Goal: Transaction & Acquisition: Purchase product/service

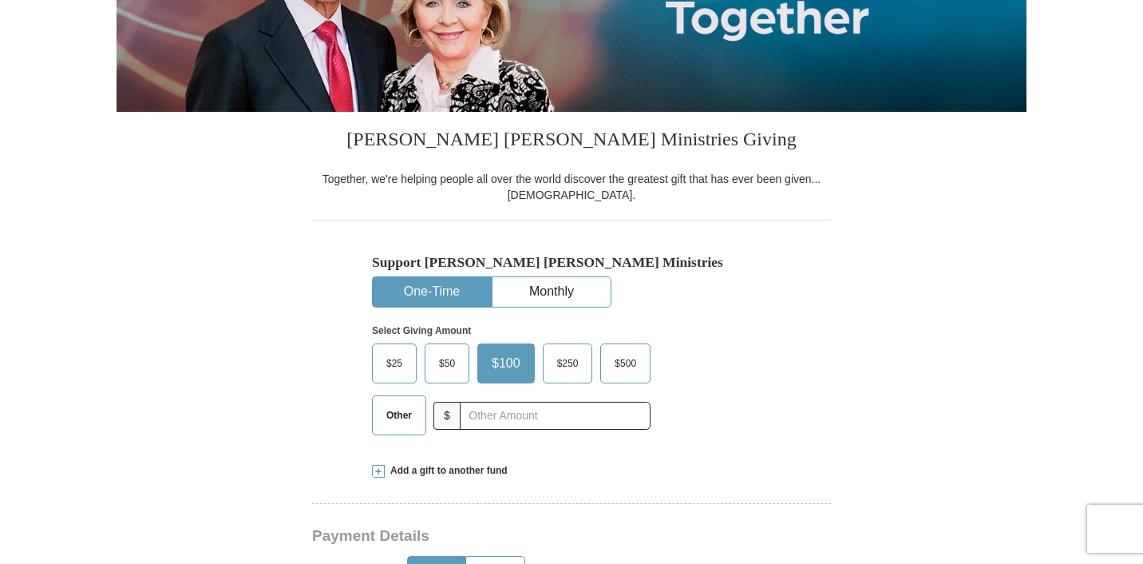
scroll to position [314, 0]
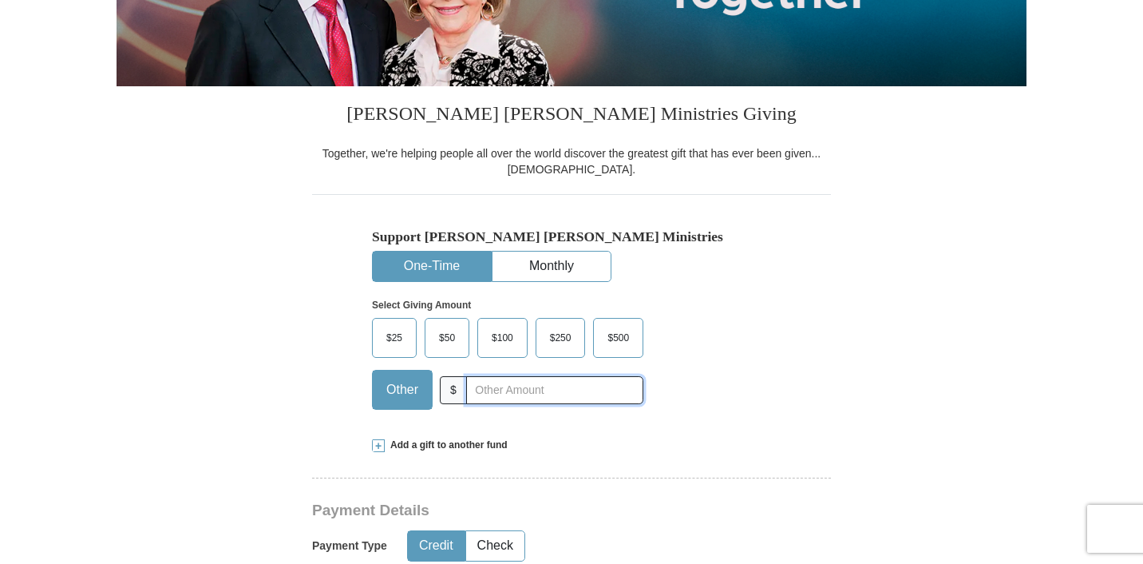
click at [513, 389] on input "text" at bounding box center [554, 390] width 177 height 28
type input "5.00"
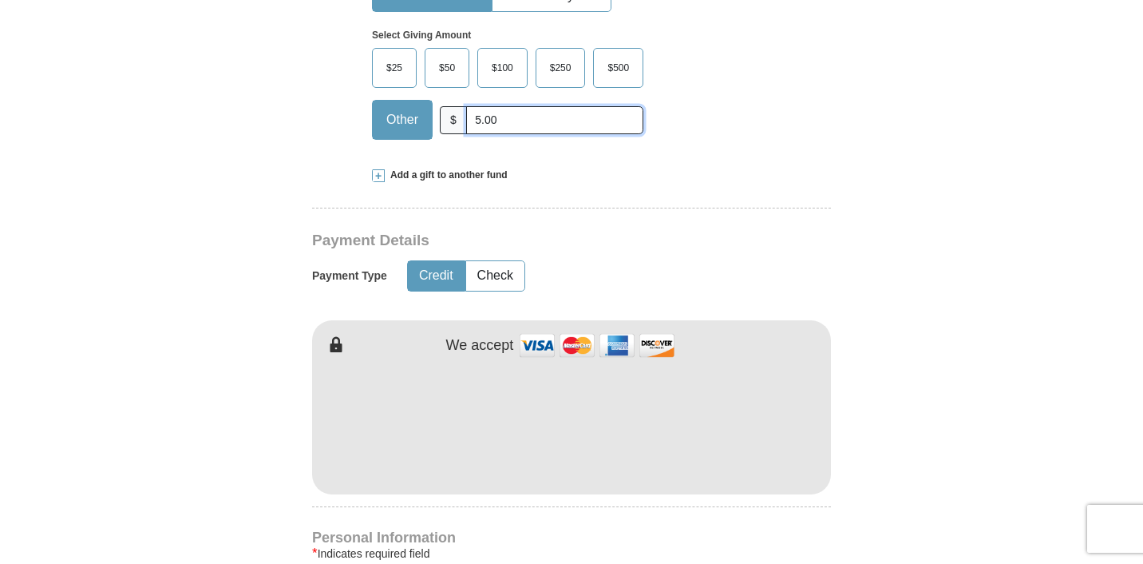
scroll to position [603, 0]
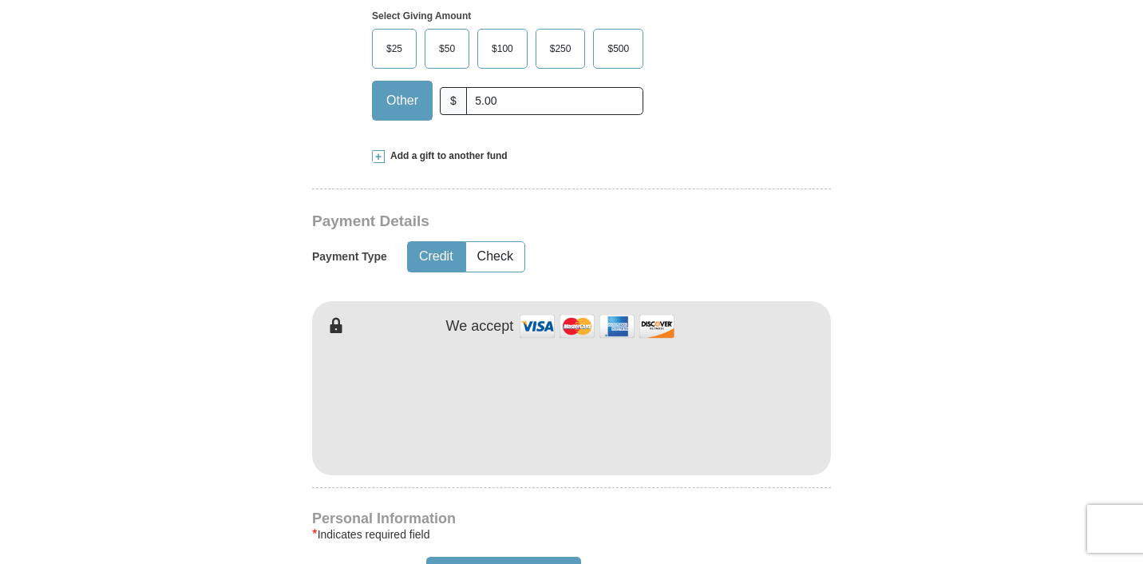
type input "[PERSON_NAME]"
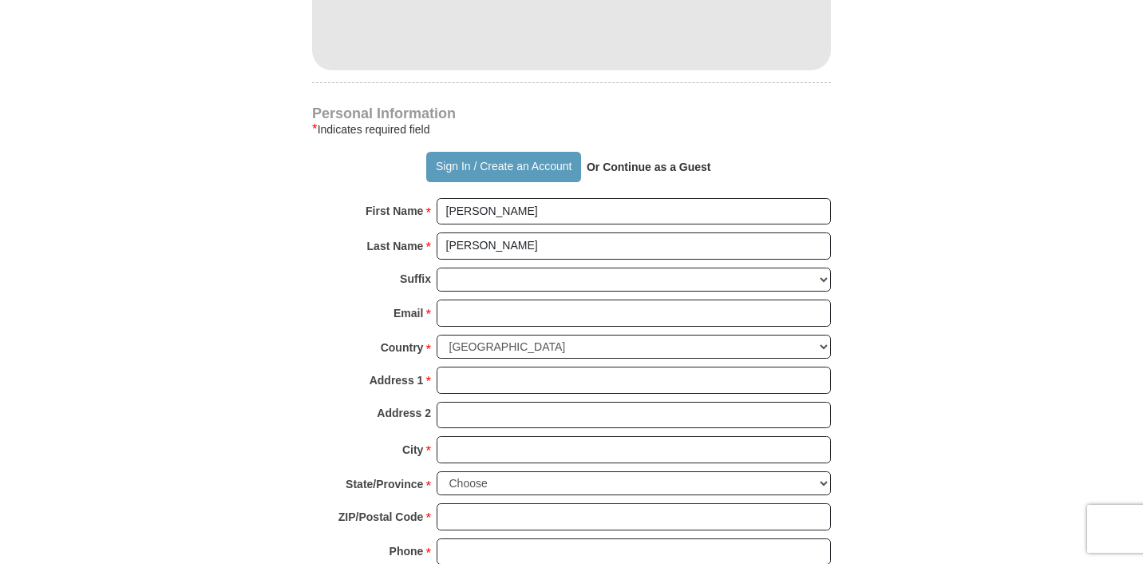
scroll to position [1043, 0]
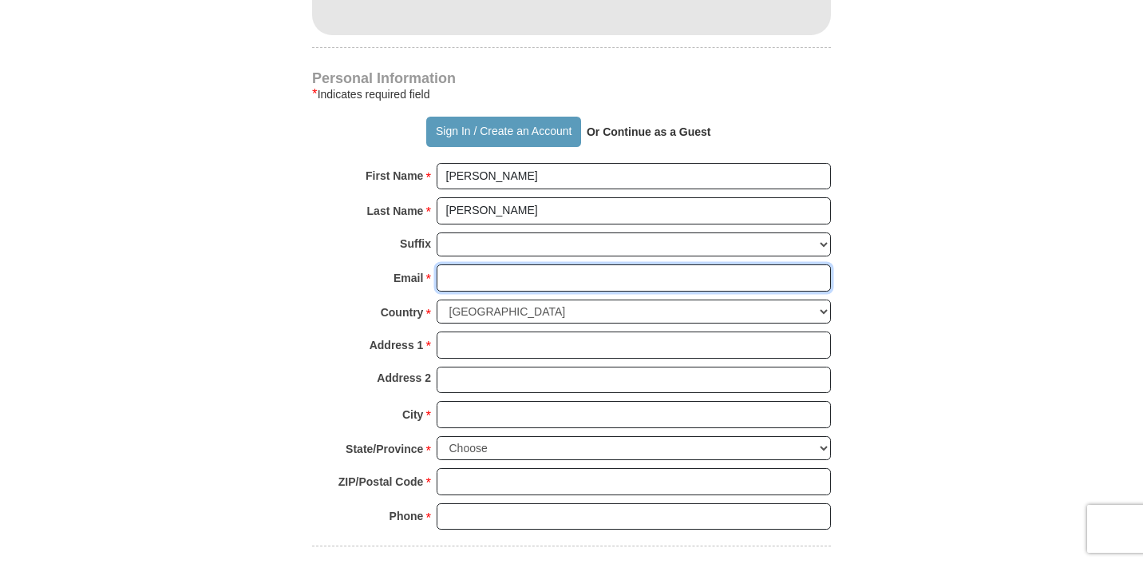
click at [678, 270] on input "Email *" at bounding box center [634, 277] width 394 height 27
type input "[EMAIL_ADDRESS][DOMAIN_NAME]"
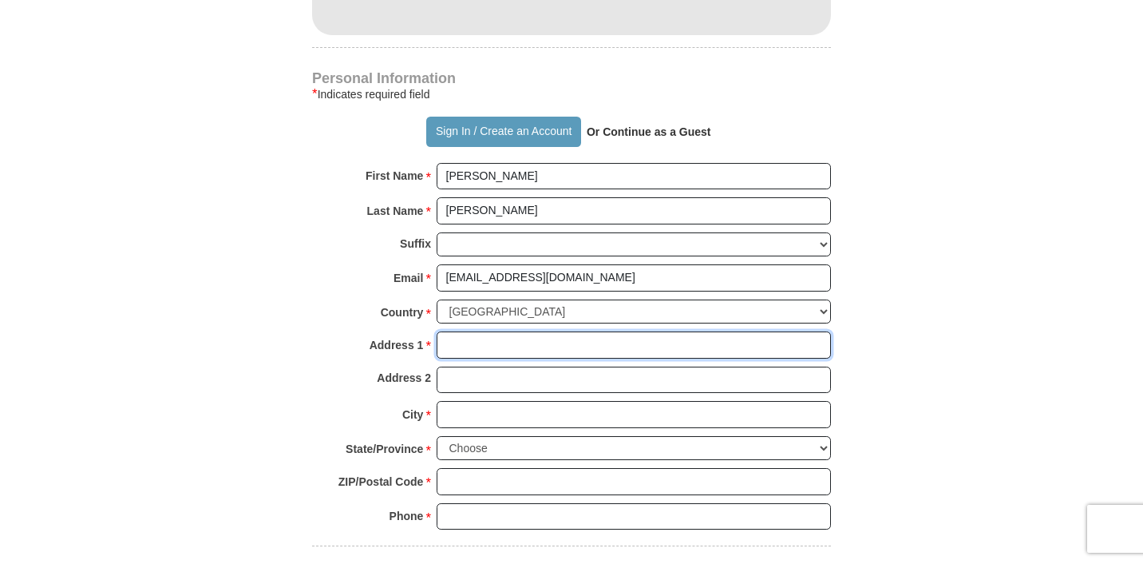
type input "[STREET_ADDRESS]"
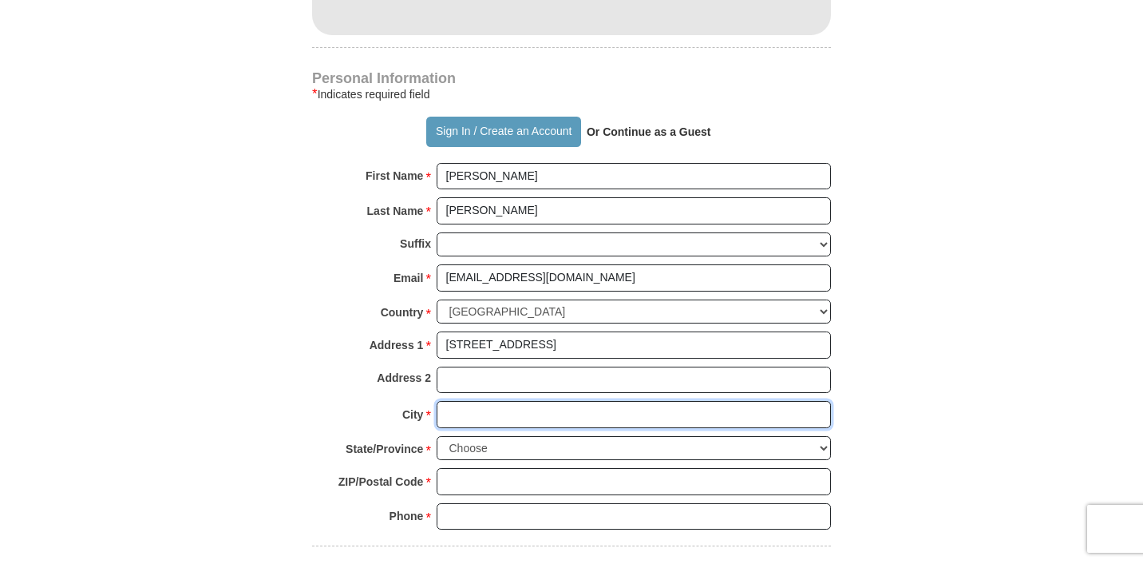
type input "Davie"
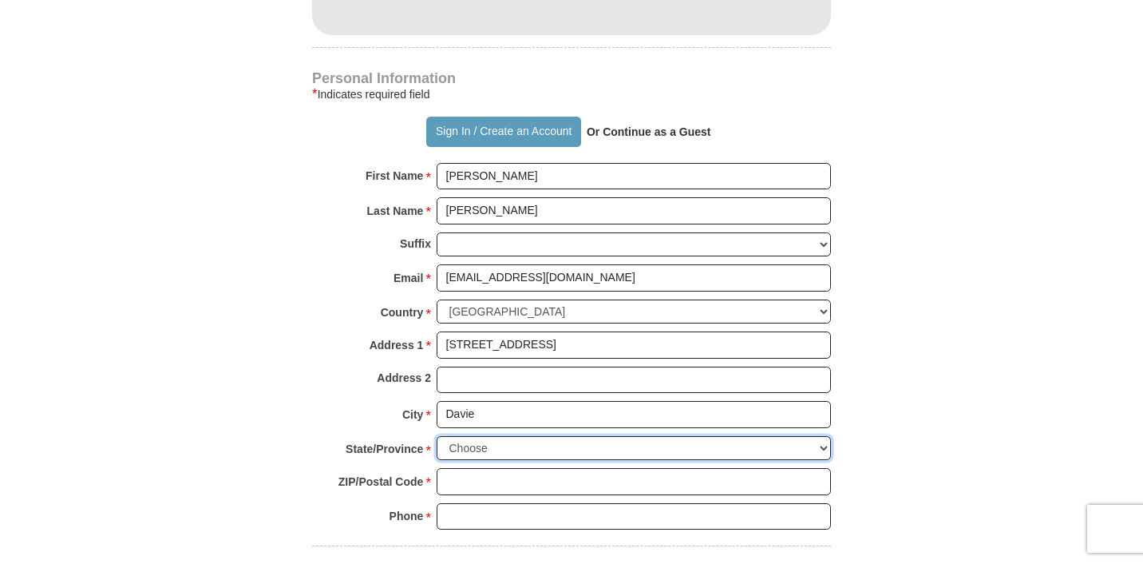
select select "FL"
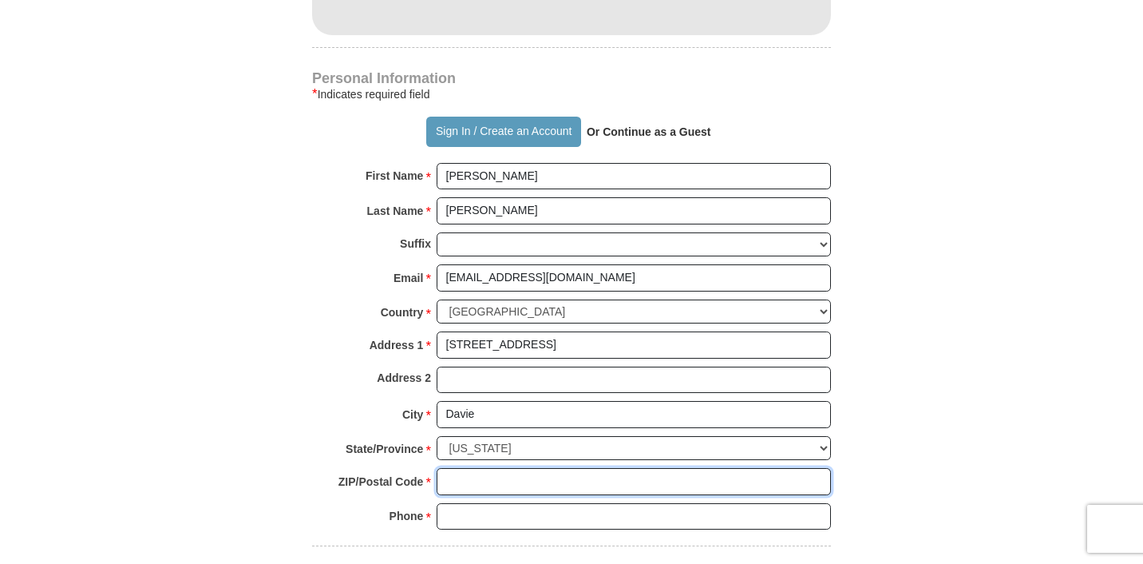
type input "33325"
type input "9545408338"
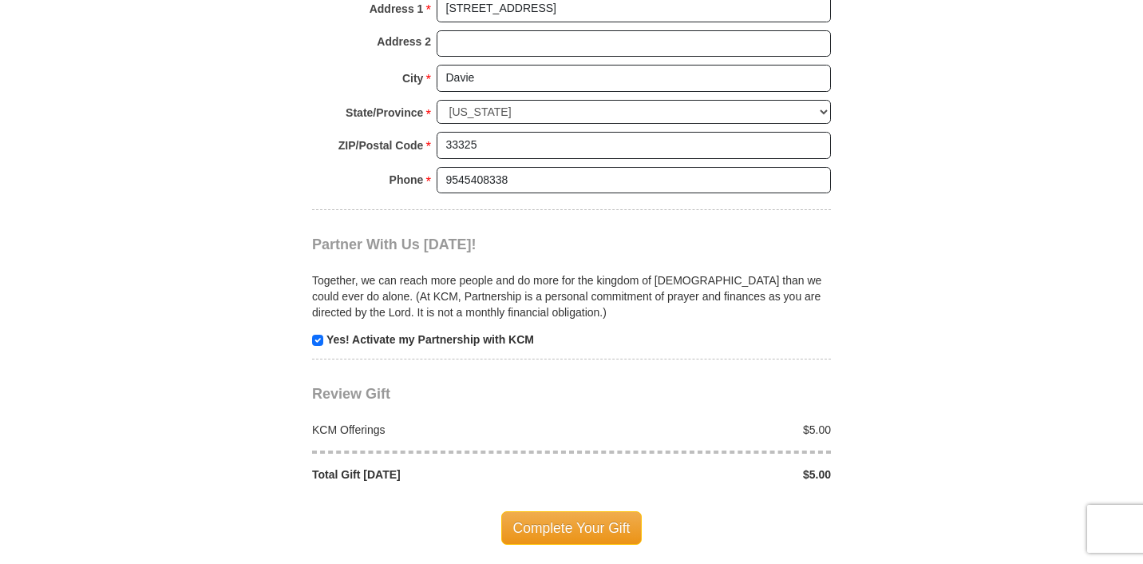
scroll to position [1391, 0]
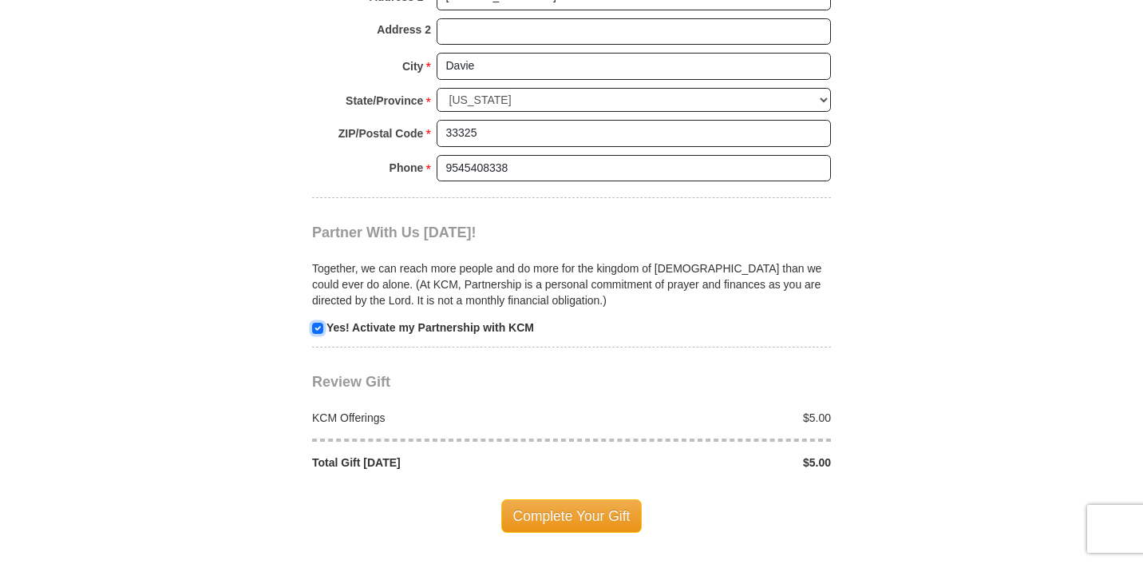
click at [318, 329] on input "checkbox" at bounding box center [317, 328] width 11 height 11
checkbox input "false"
click at [517, 506] on span "Complete Your Gift" at bounding box center [571, 516] width 141 height 34
